Goal: Navigation & Orientation: Find specific page/section

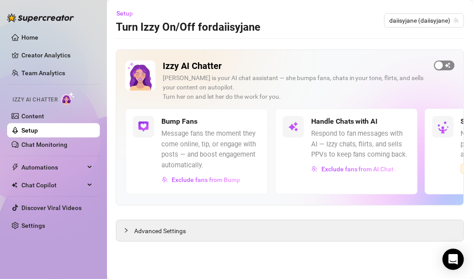
click at [448, 65] on span "button" at bounding box center [444, 66] width 20 height 10
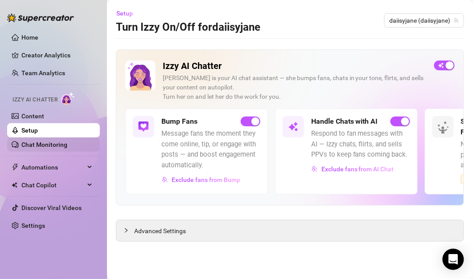
click at [64, 144] on link "Chat Monitoring" at bounding box center [44, 144] width 46 height 7
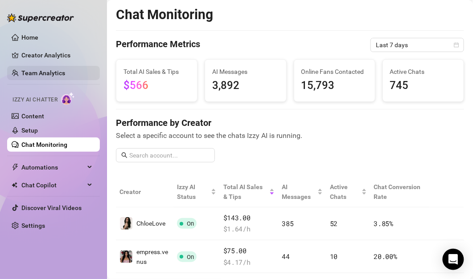
click at [57, 75] on link "Team Analytics" at bounding box center [43, 72] width 44 height 7
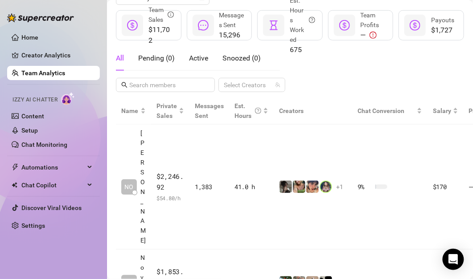
scroll to position [157, 0]
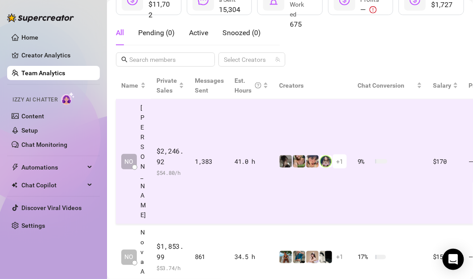
click at [212, 136] on td "1,383" at bounding box center [209, 161] width 40 height 125
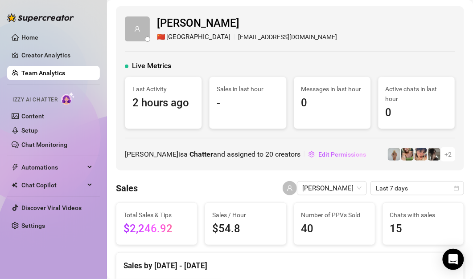
click at [65, 71] on link "Team Analytics" at bounding box center [43, 72] width 44 height 7
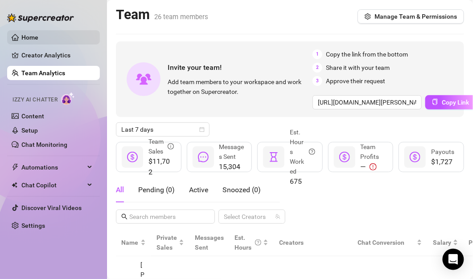
click at [38, 41] on link "Home" at bounding box center [29, 37] width 17 height 7
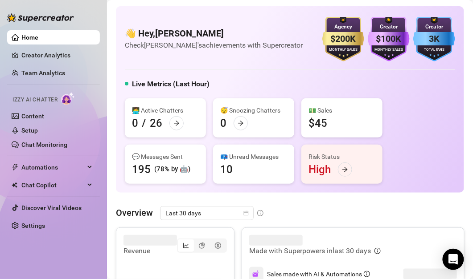
click at [189, 122] on div "👩‍💻 Active Chatters 0 / 26" at bounding box center [165, 117] width 81 height 39
click at [178, 123] on icon "arrow-right" at bounding box center [176, 123] width 6 height 6
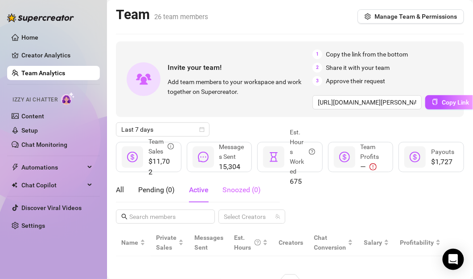
scroll to position [70, 0]
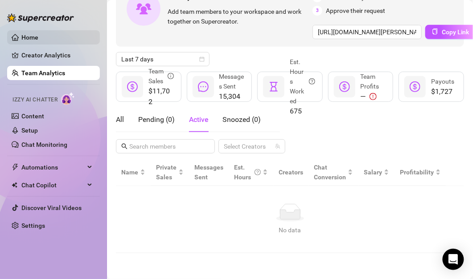
click at [38, 34] on link "Home" at bounding box center [29, 37] width 17 height 7
